Goal: Task Accomplishment & Management: Use online tool/utility

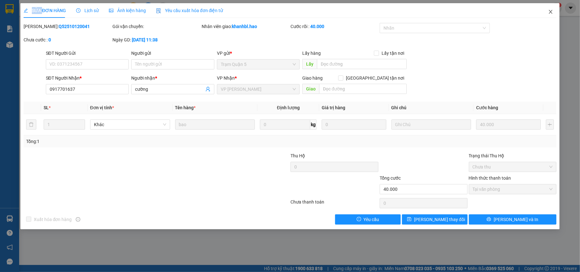
click at [555, 12] on span "Close" at bounding box center [551, 12] width 18 height 18
click at [553, 12] on div "1" at bounding box center [555, 8] width 11 height 11
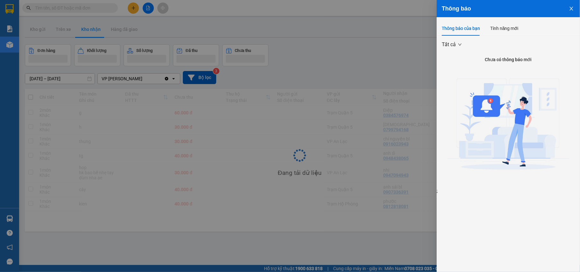
click at [10, 11] on div at bounding box center [290, 136] width 580 height 272
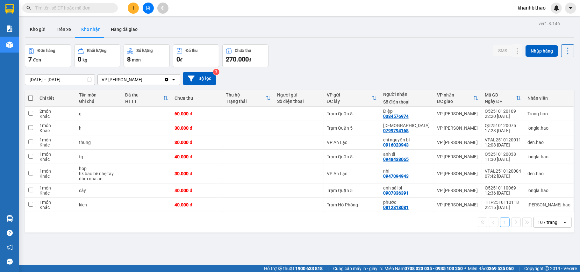
click at [579, 11] on div "Thông báo Thông báo của bạn Tính năng mới Tất cả Chưa có thông báo mới ;" at bounding box center [580, 136] width 0 height 272
click at [32, 28] on button "Kho gửi" at bounding box center [38, 29] width 26 height 15
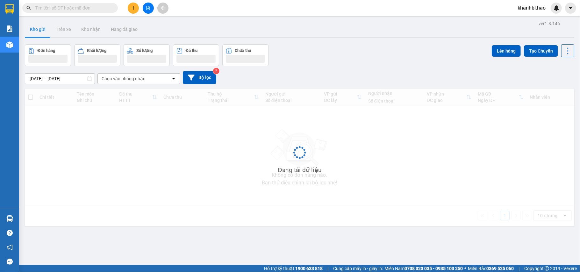
click at [32, 28] on button "Kho gửi" at bounding box center [38, 29] width 26 height 15
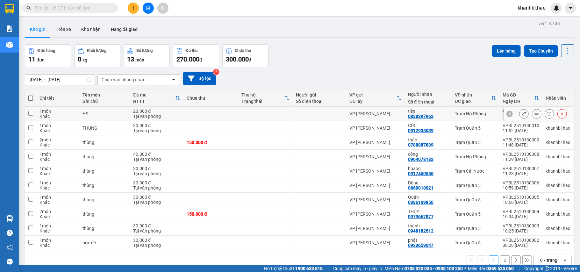
click at [519, 110] on button at bounding box center [523, 113] width 9 height 11
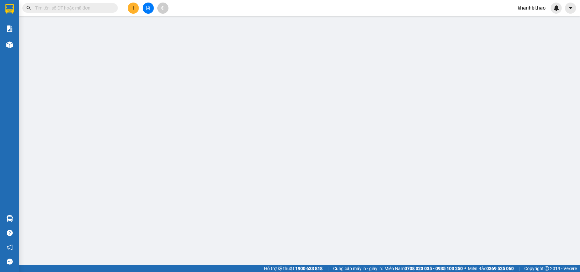
type input "0838397962"
type input "tiền"
type input "20.000"
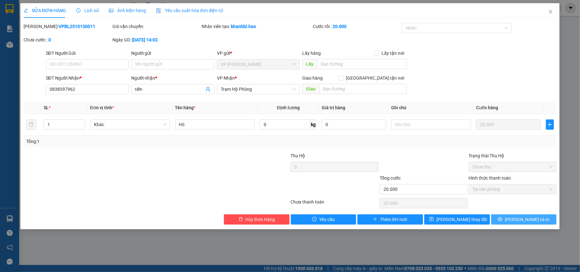
click at [509, 215] on div "Total Paid Fee 20.000 Total UnPaid Fee 0 Cash Collection Total Fee Mã ĐH: VPBL2…" at bounding box center [290, 124] width 533 height 202
click at [508, 222] on button "[PERSON_NAME] và In" at bounding box center [524, 219] width 66 height 10
type input "0"
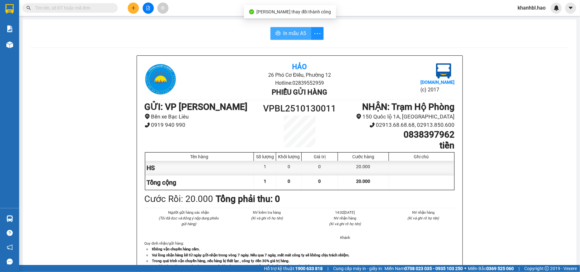
click at [300, 35] on span "In mẫu A5" at bounding box center [294, 33] width 23 height 8
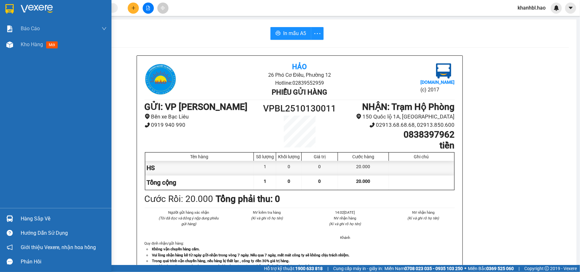
click at [8, 4] on img at bounding box center [9, 9] width 8 height 10
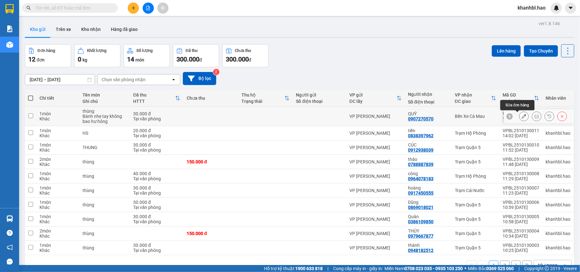
click at [521, 116] on icon at bounding box center [523, 116] width 4 height 4
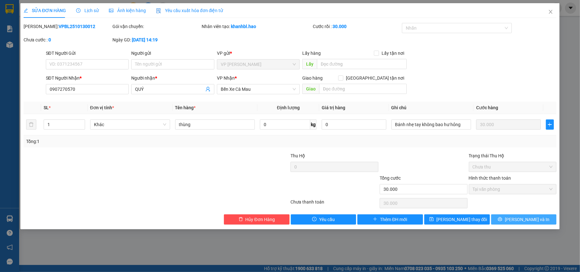
click at [521, 220] on span "[PERSON_NAME] và In" at bounding box center [527, 219] width 45 height 7
type input "0"
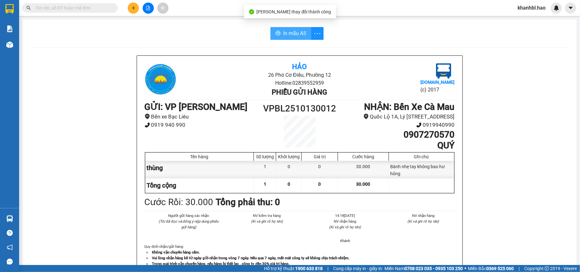
click at [294, 27] on button "In mẫu A5" at bounding box center [290, 33] width 41 height 13
